Goal: Find specific page/section: Find specific page/section

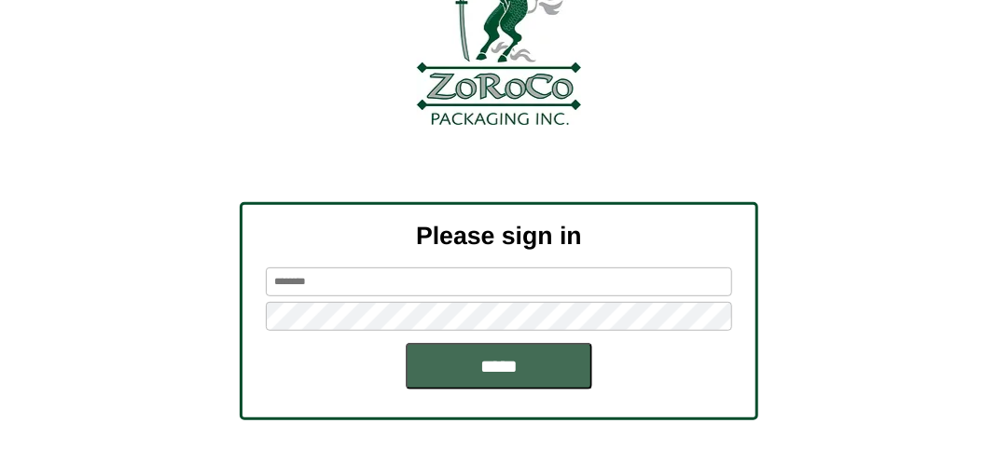
scroll to position [211, 0]
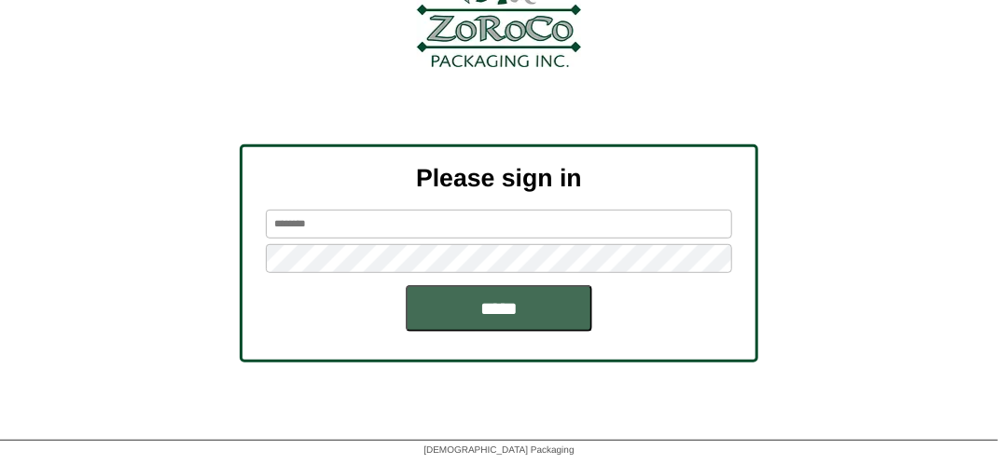
type input "*******"
click at [485, 313] on input "*****" at bounding box center [499, 308] width 186 height 47
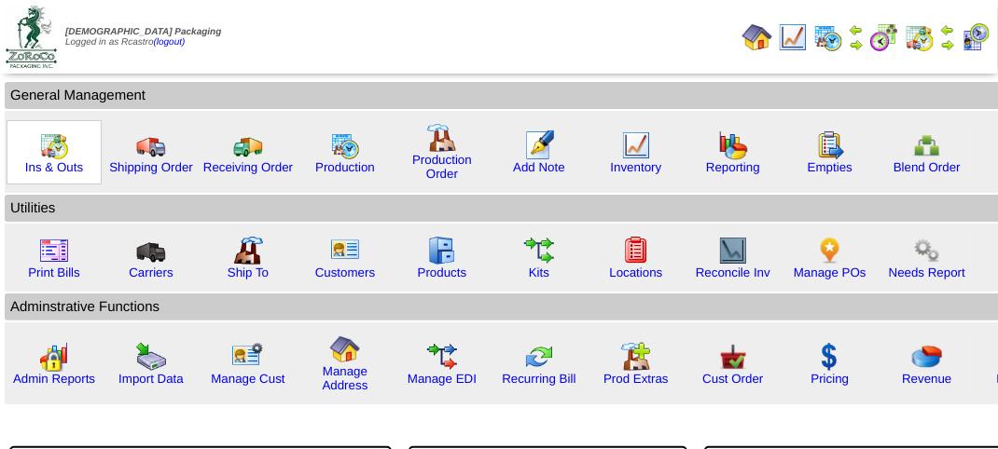
click at [57, 155] on img at bounding box center [54, 146] width 30 height 30
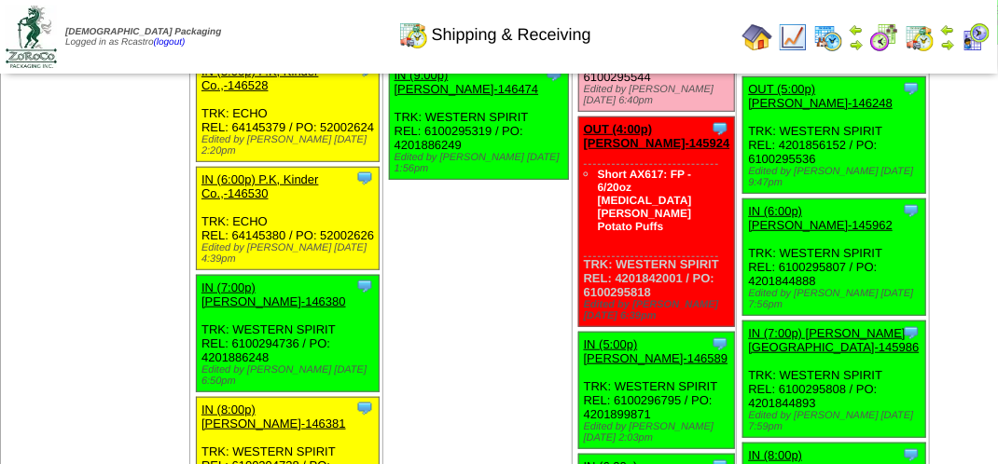
scroll to position [2704, 0]
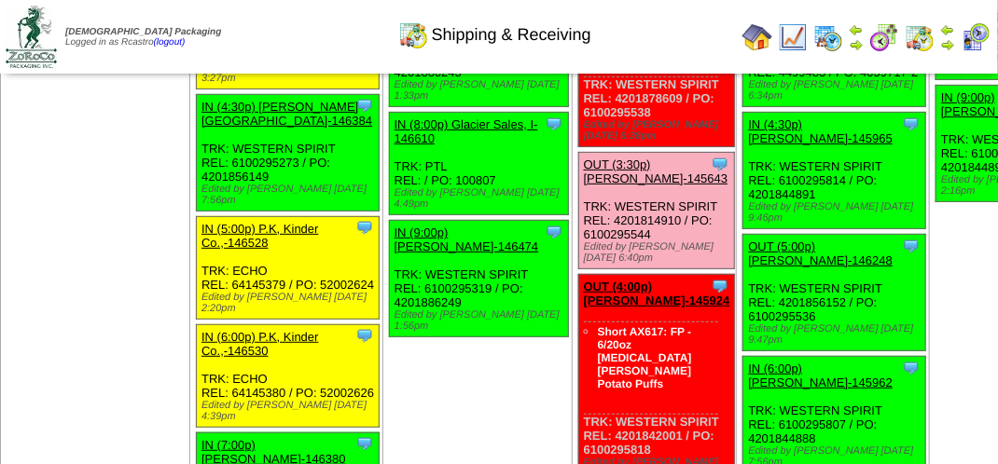
click at [337, 35] on div "Shipping & Receiving" at bounding box center [495, 28] width 570 height 51
click at [349, 28] on div "Shipping & Receiving" at bounding box center [495, 28] width 570 height 51
click at [350, 28] on div "Shipping & Receiving" at bounding box center [495, 28] width 570 height 51
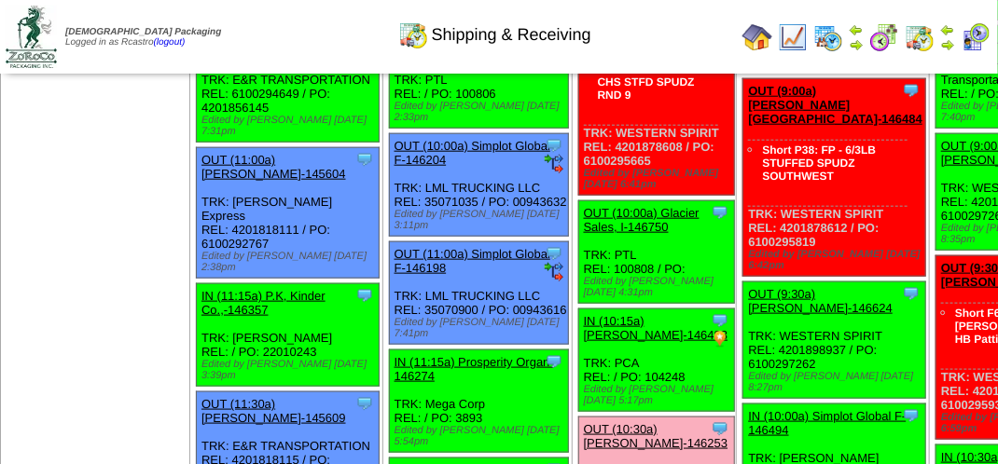
scroll to position [559, 0]
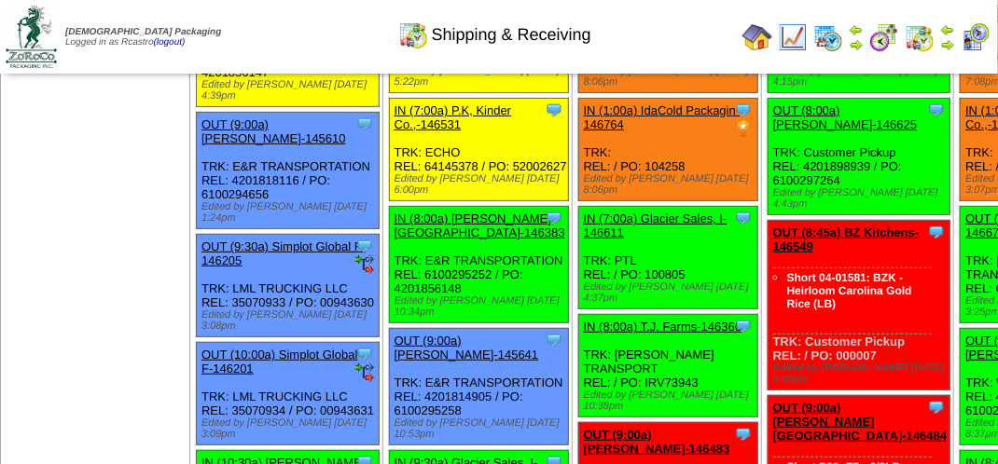
scroll to position [186, 0]
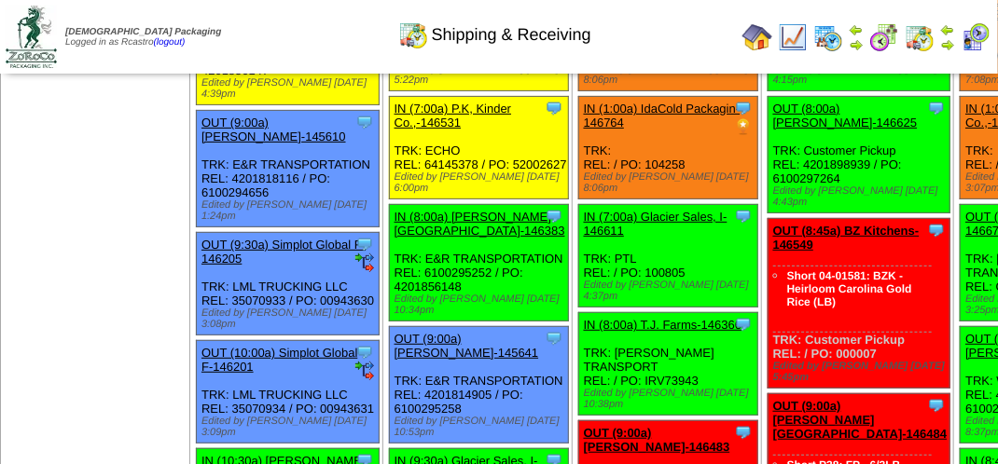
click at [294, 21] on div "Shipping & Receiving" at bounding box center [495, 28] width 570 height 51
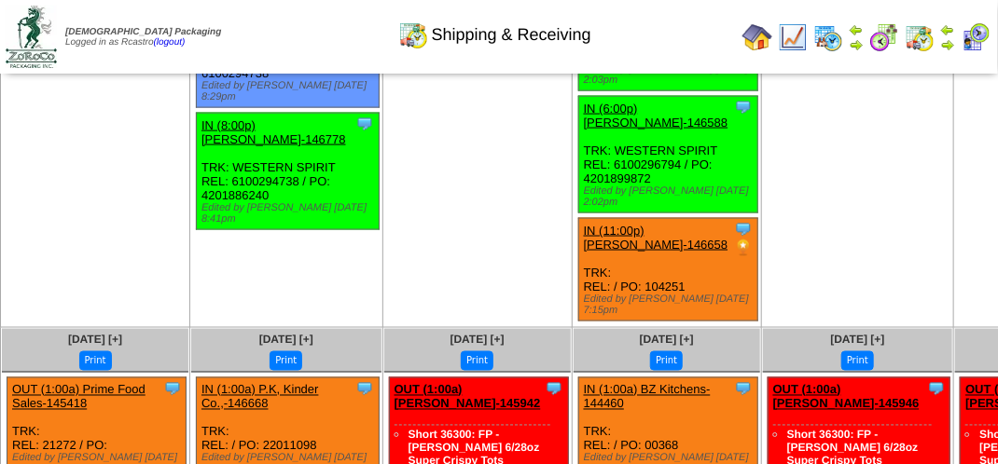
scroll to position [3450, 0]
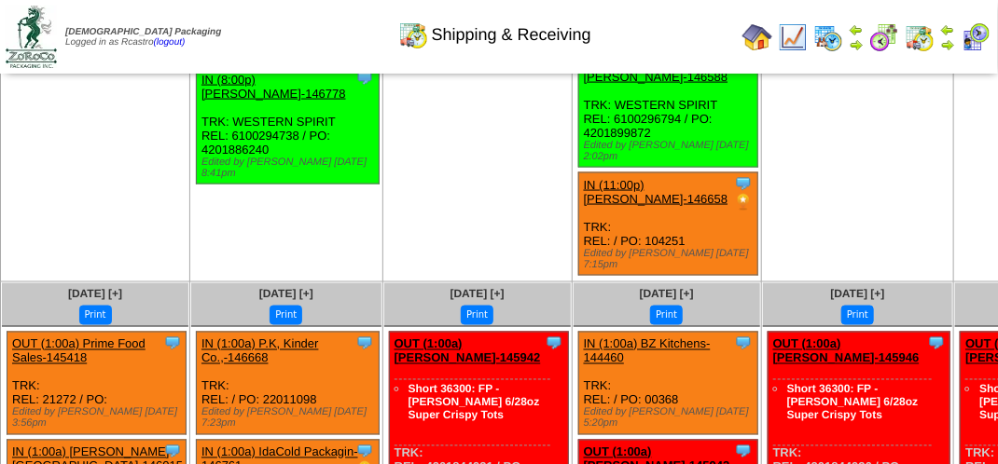
click at [978, 45] on img at bounding box center [975, 37] width 30 height 30
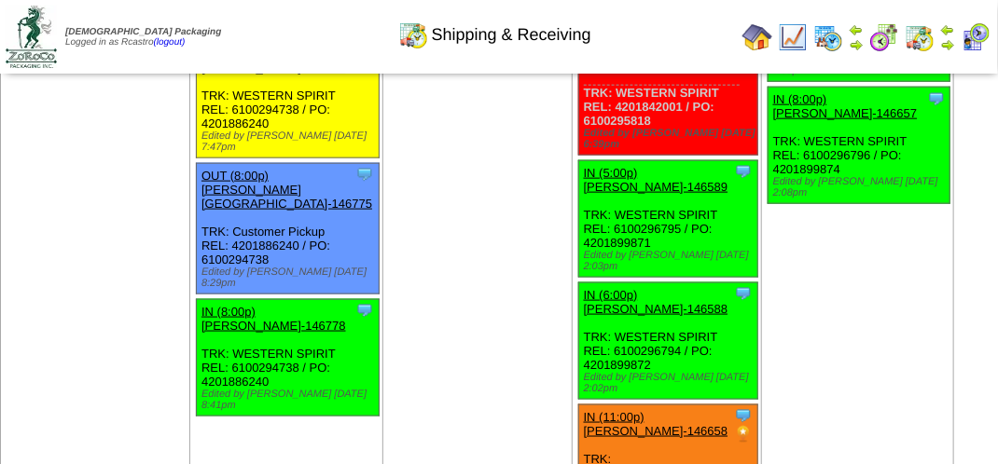
scroll to position [3264, 0]
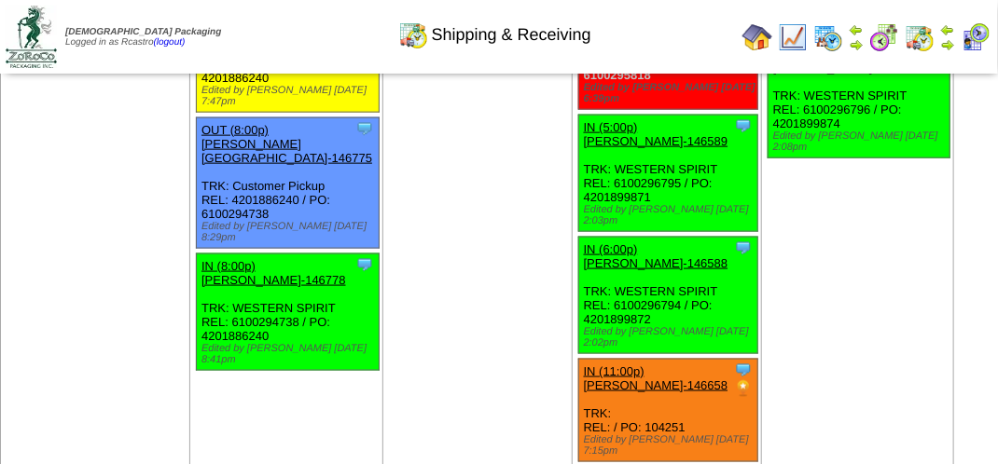
click at [977, 43] on img at bounding box center [975, 37] width 30 height 30
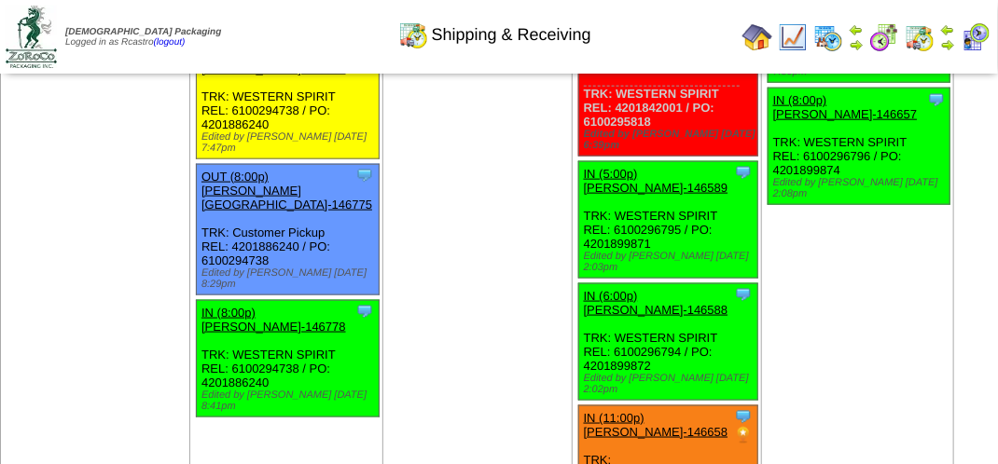
scroll to position [3264, 0]
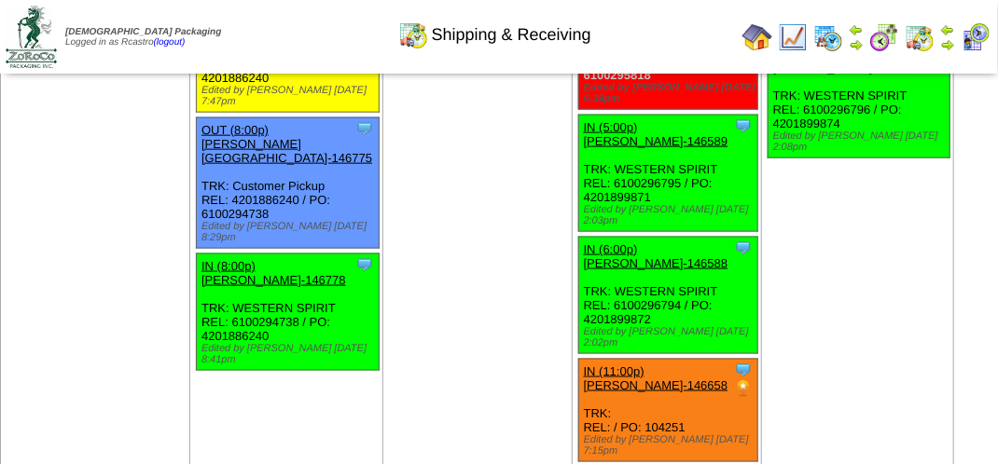
click at [981, 33] on img at bounding box center [975, 37] width 30 height 30
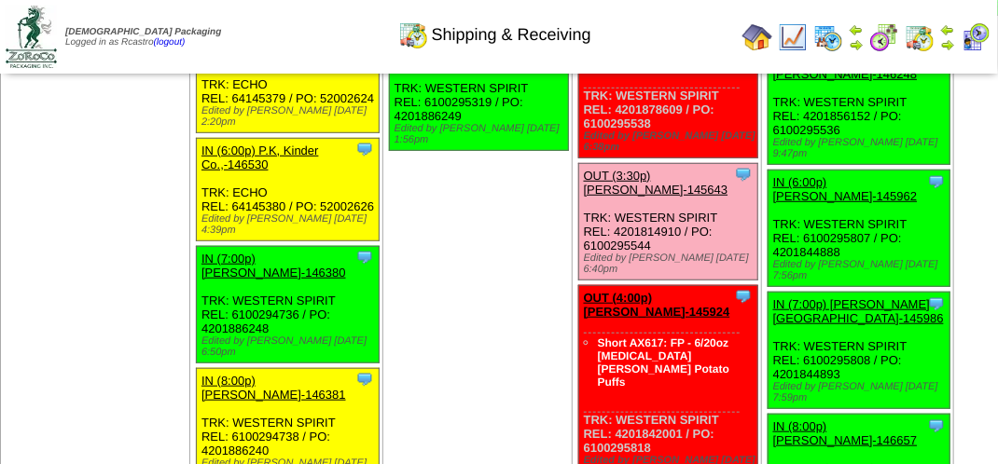
scroll to position [2673, 0]
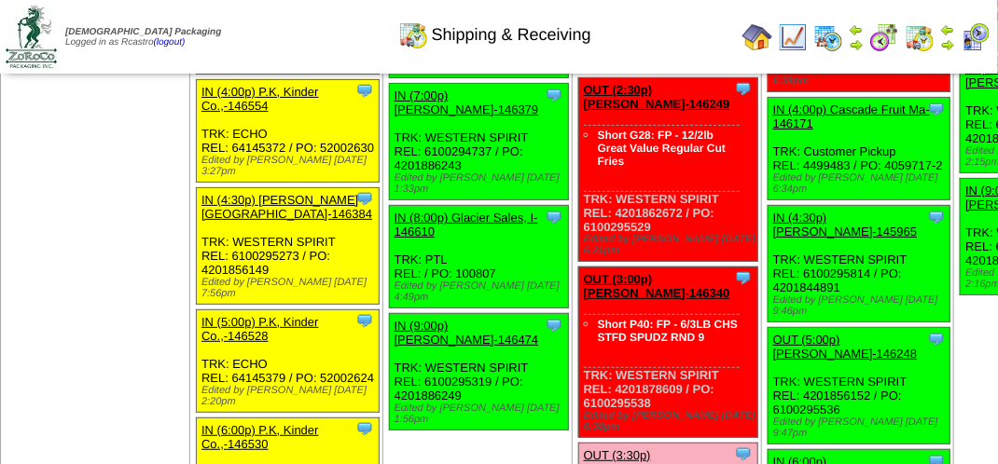
scroll to position [2704, 0]
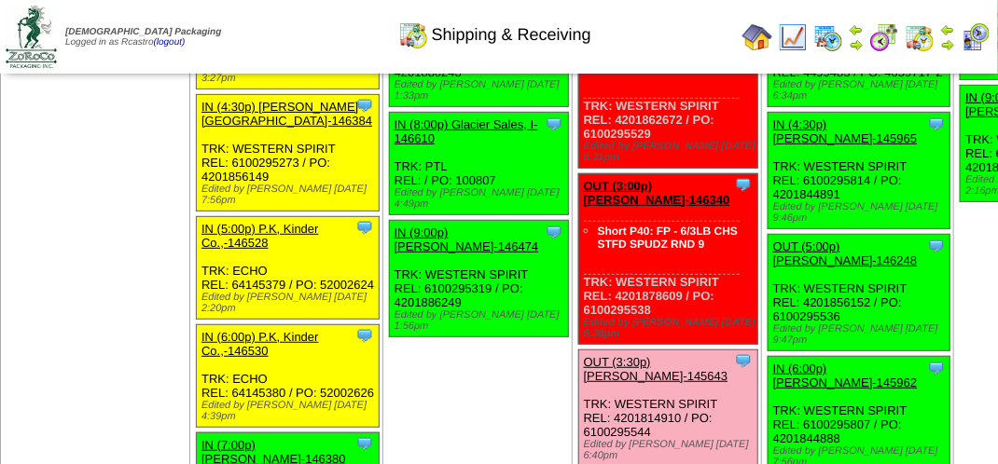
click at [976, 42] on img at bounding box center [975, 37] width 30 height 30
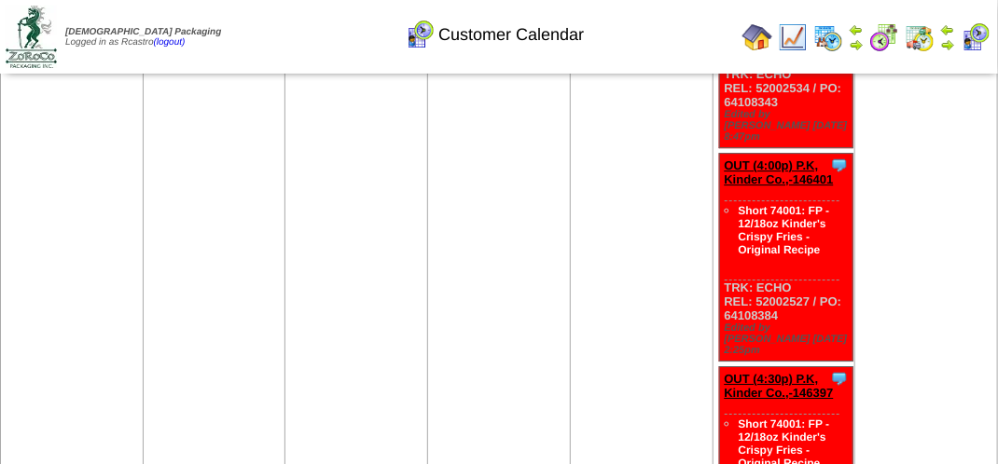
scroll to position [2238, 0]
